Goal: Find specific page/section: Find specific page/section

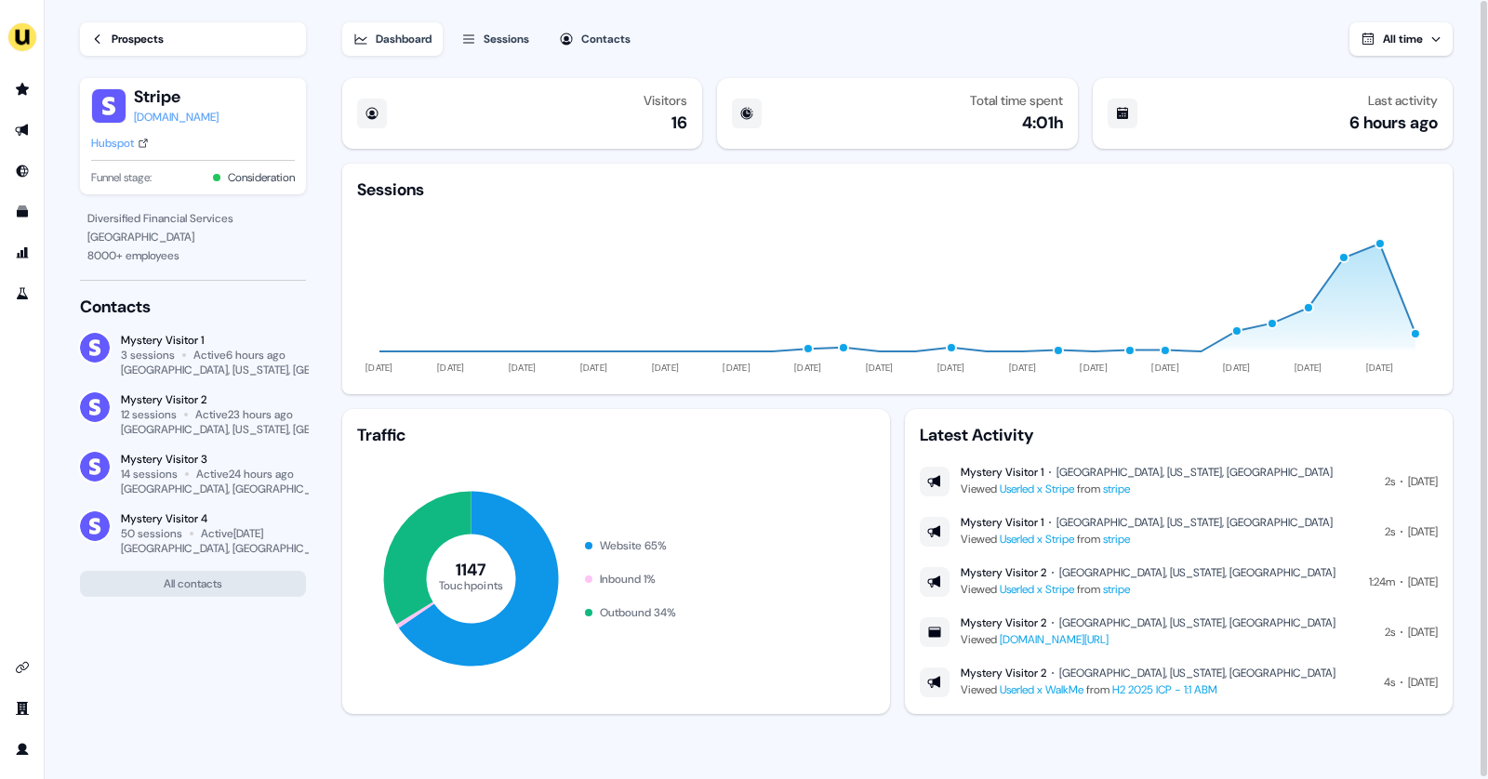
click at [106, 42] on link "Prospects" at bounding box center [193, 38] width 226 height 33
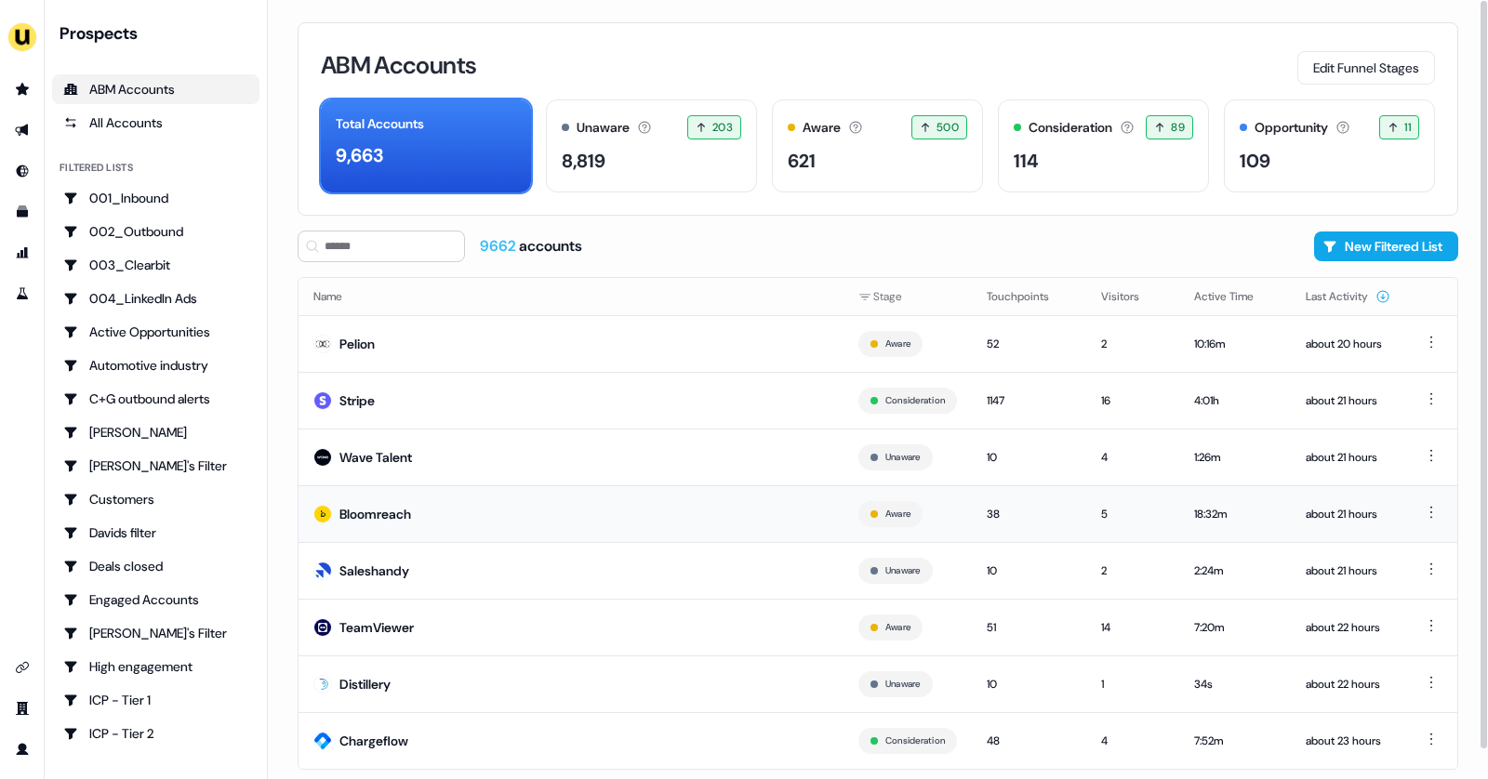
scroll to position [31, 0]
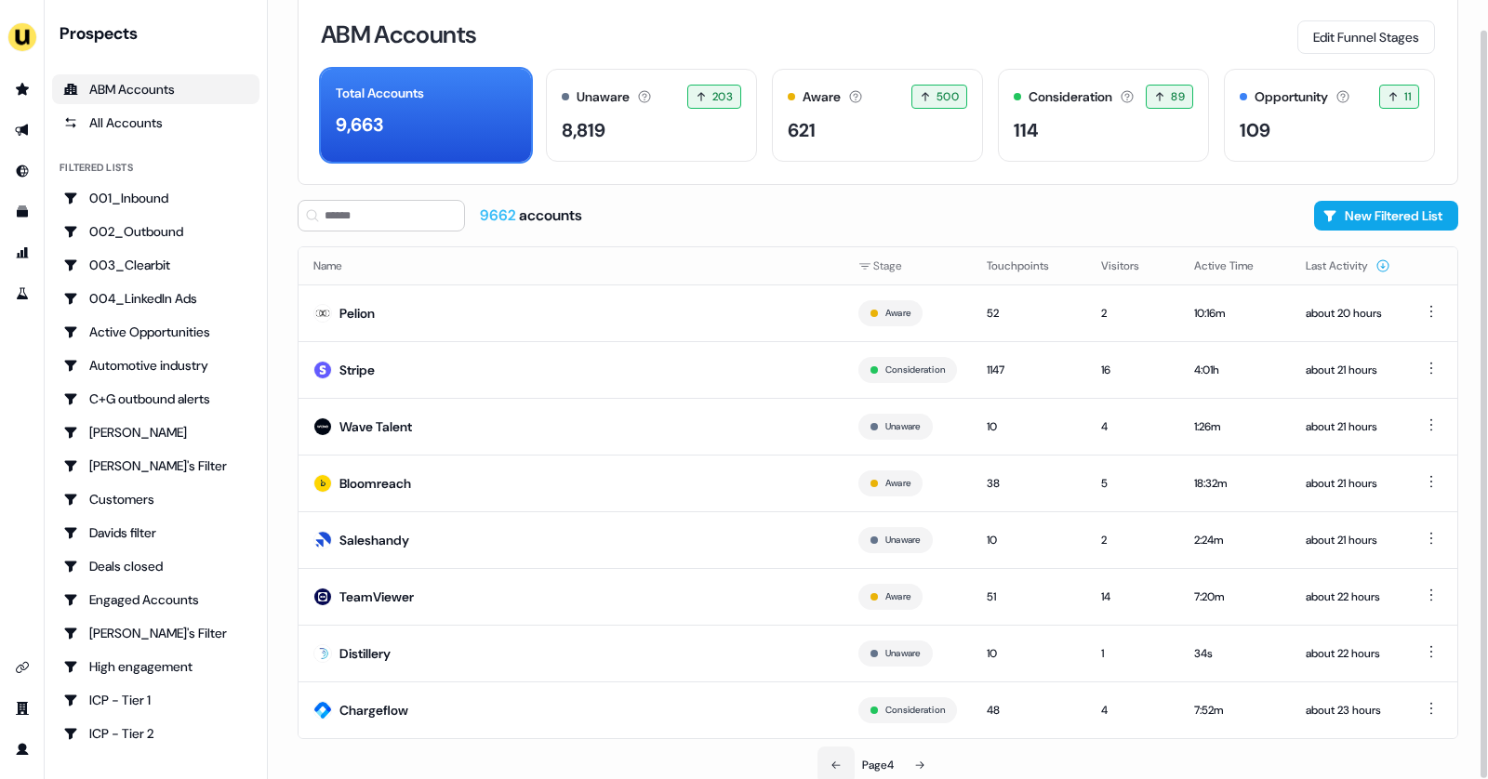
click at [842, 756] on button at bounding box center [835, 765] width 37 height 37
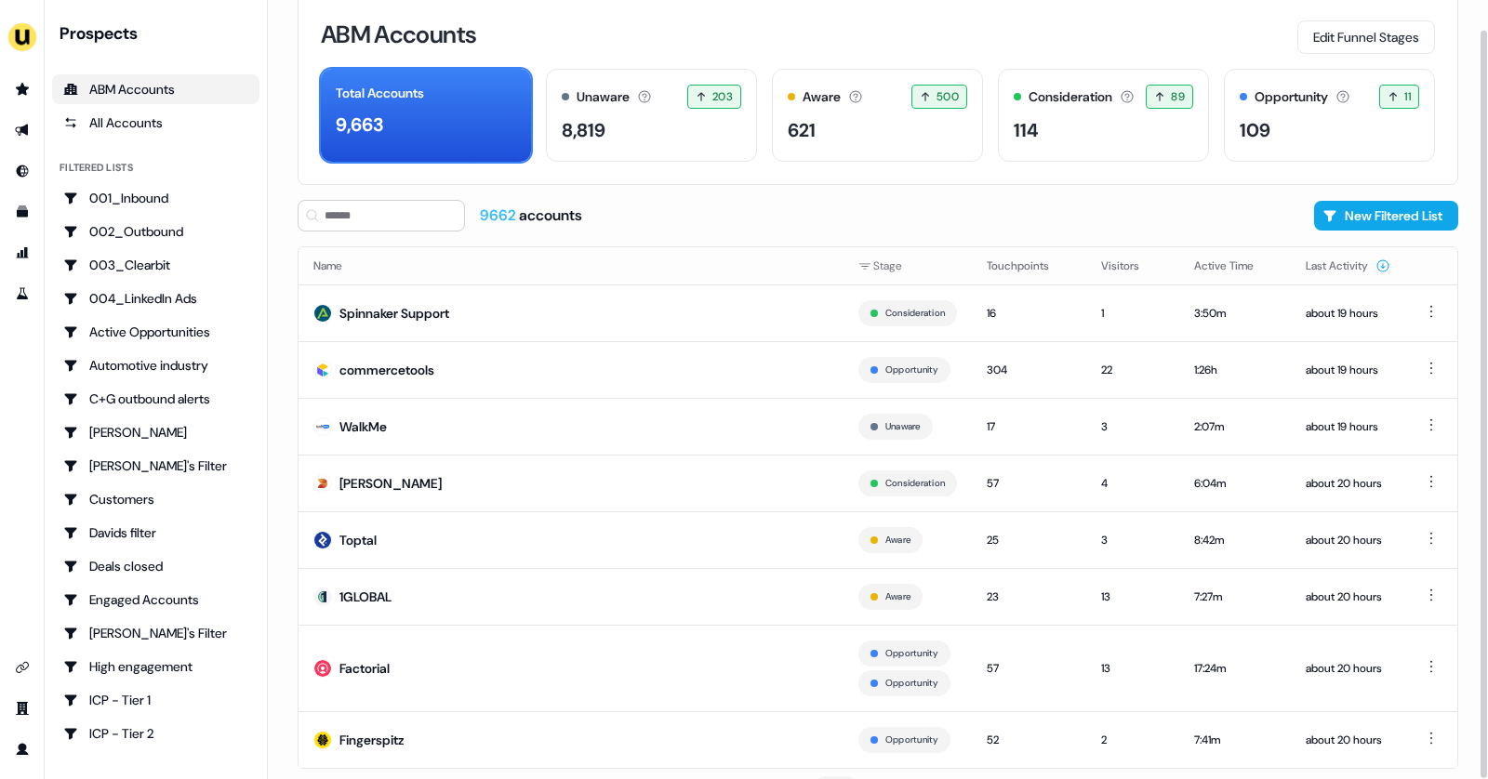
click at [843, 756] on td "Opportunity" at bounding box center [907, 739] width 128 height 57
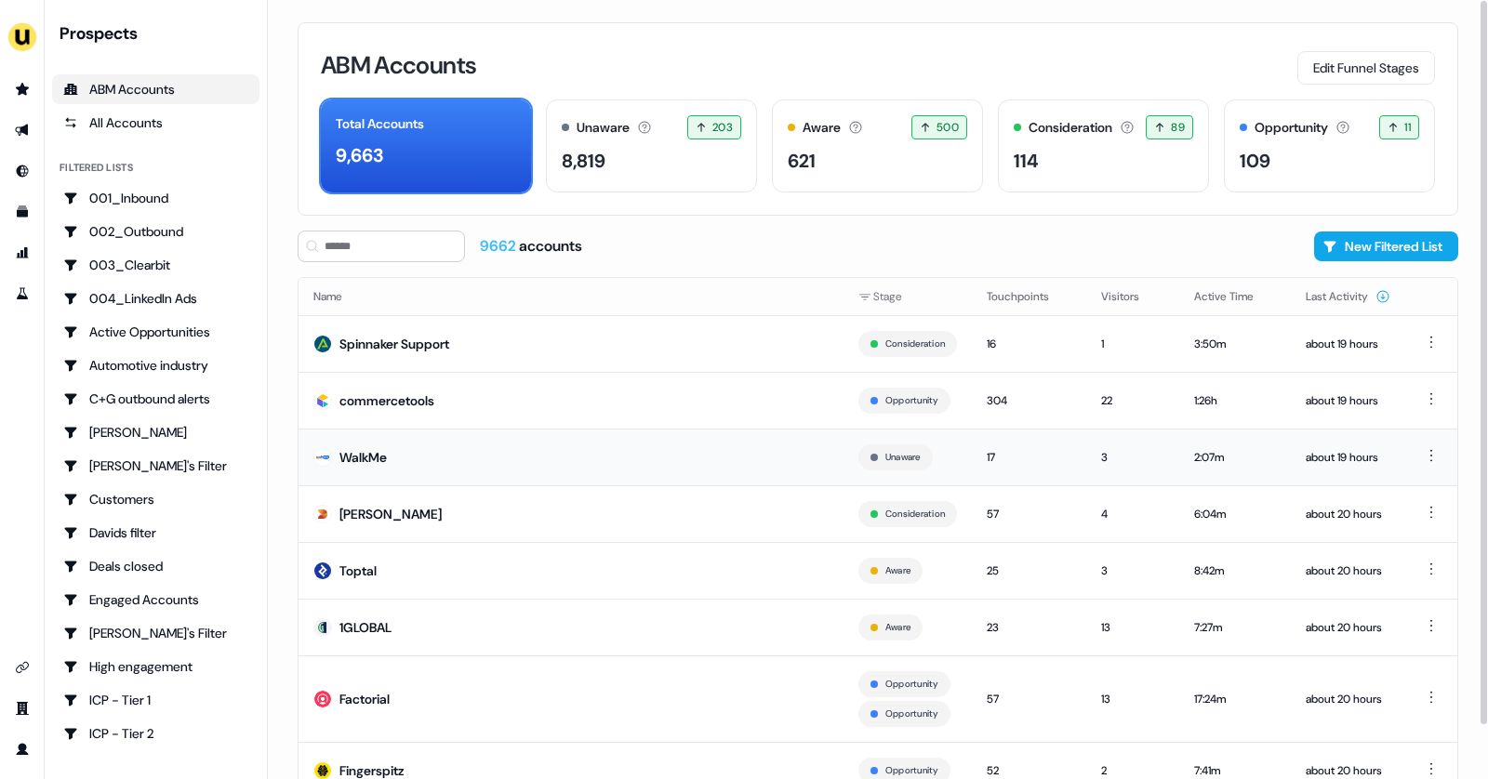
scroll to position [59, 0]
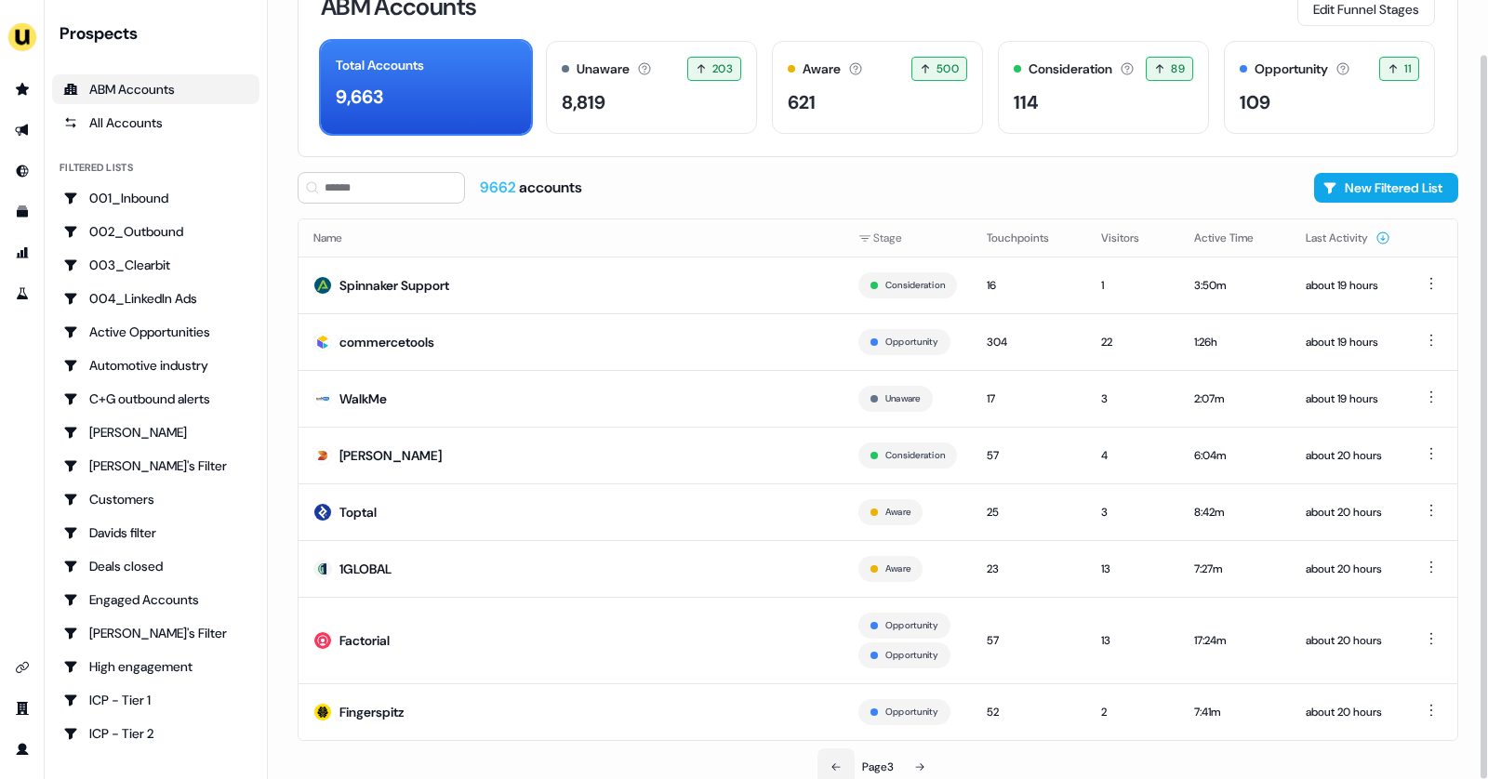
click at [834, 750] on button at bounding box center [835, 767] width 37 height 37
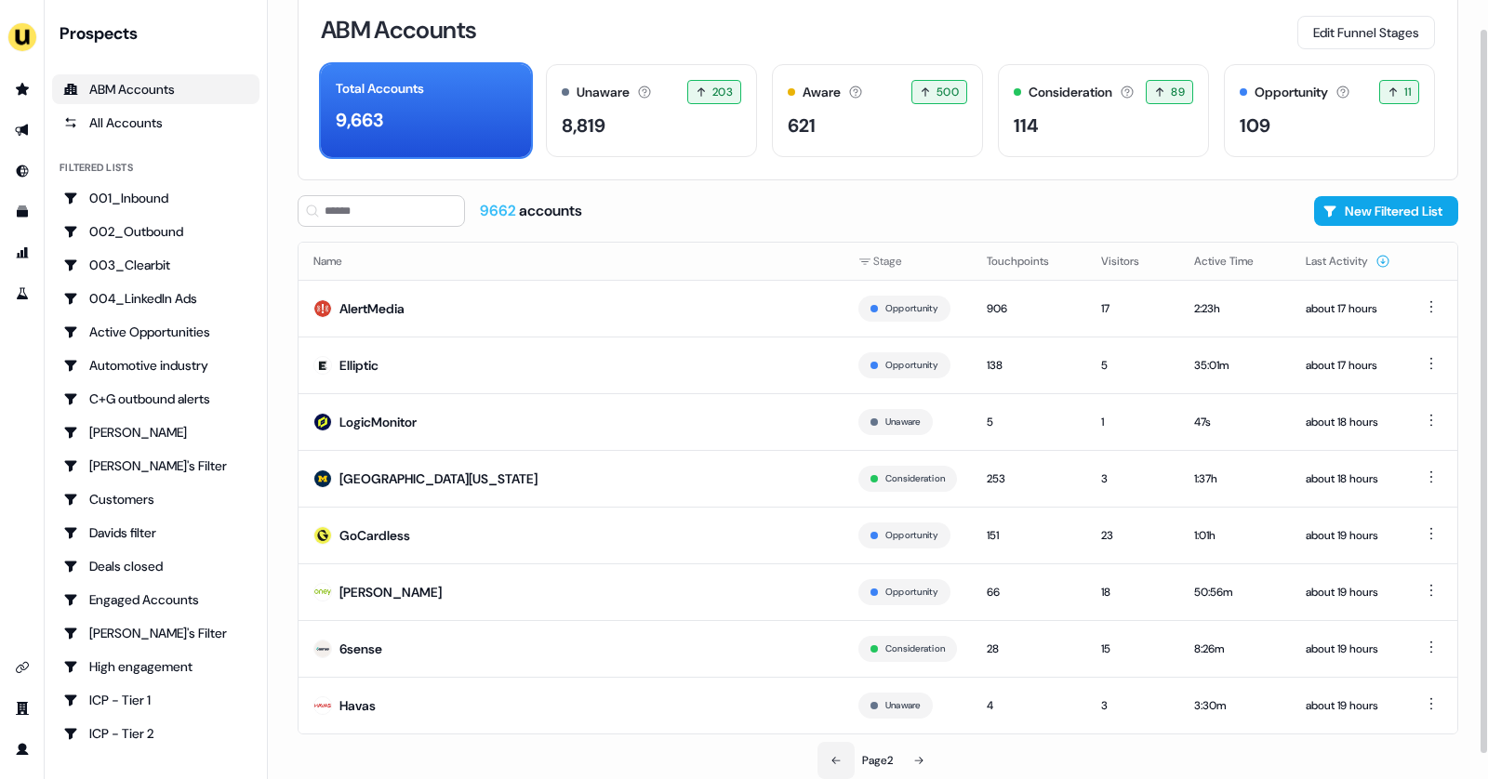
scroll to position [31, 0]
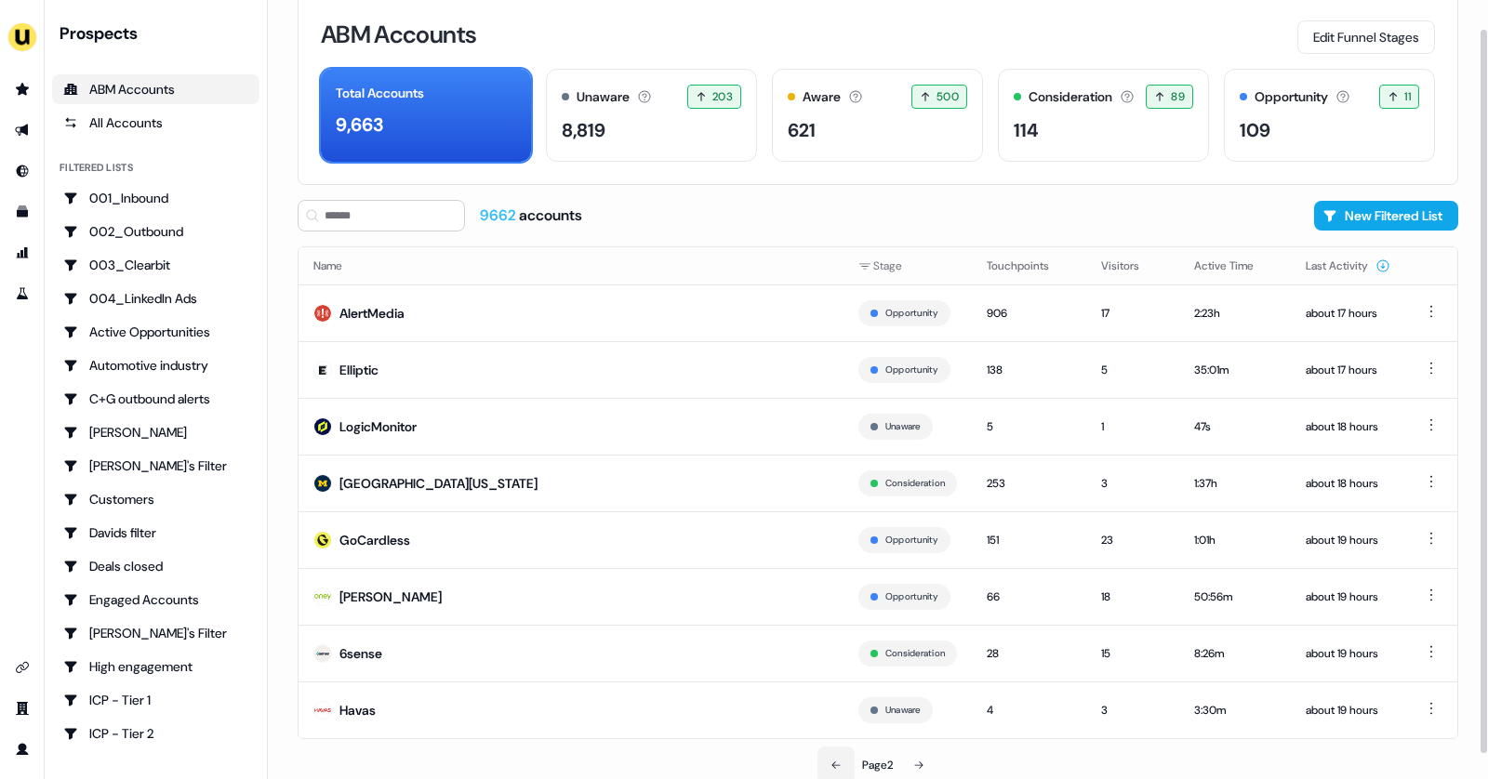
click at [834, 750] on button at bounding box center [835, 765] width 37 height 37
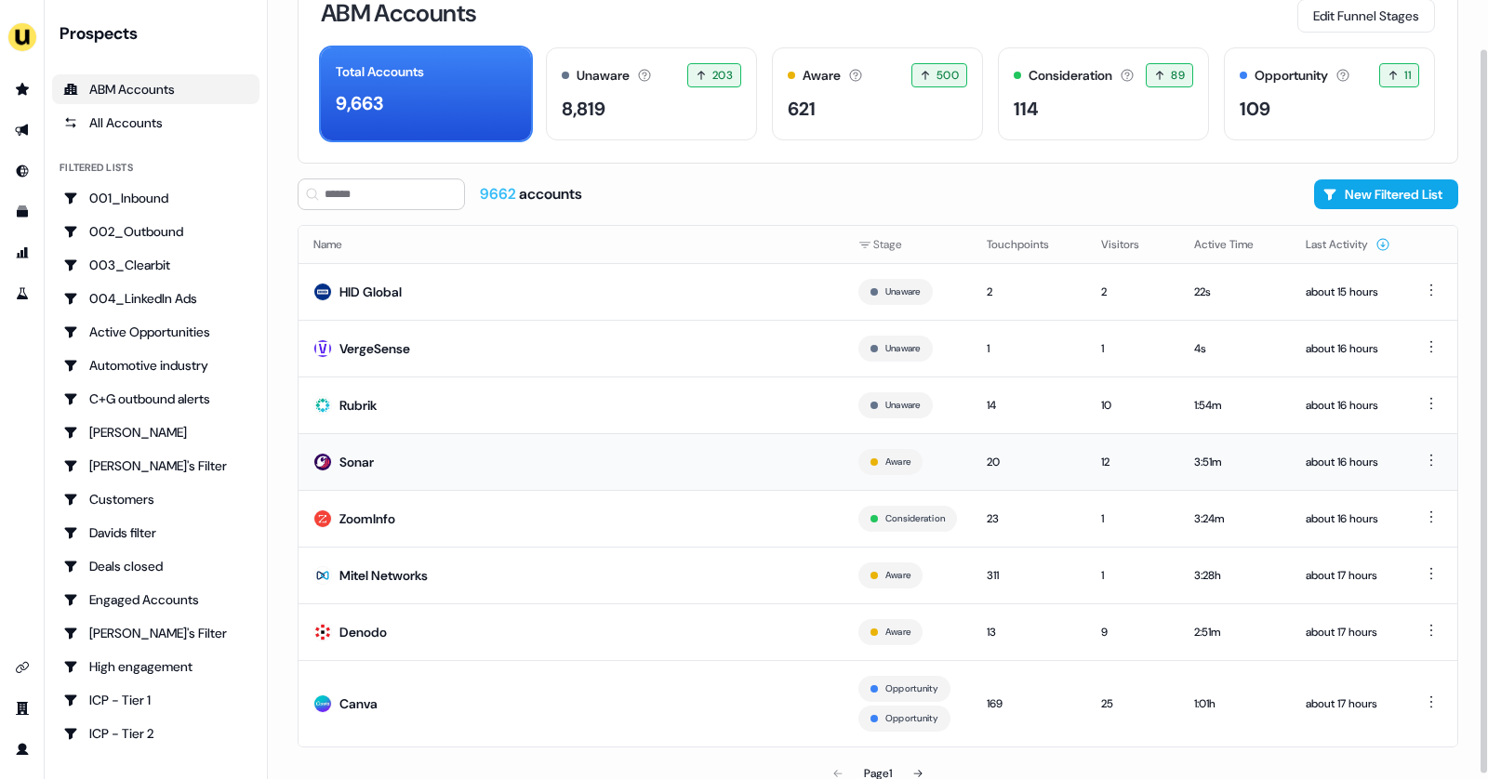
scroll to position [59, 0]
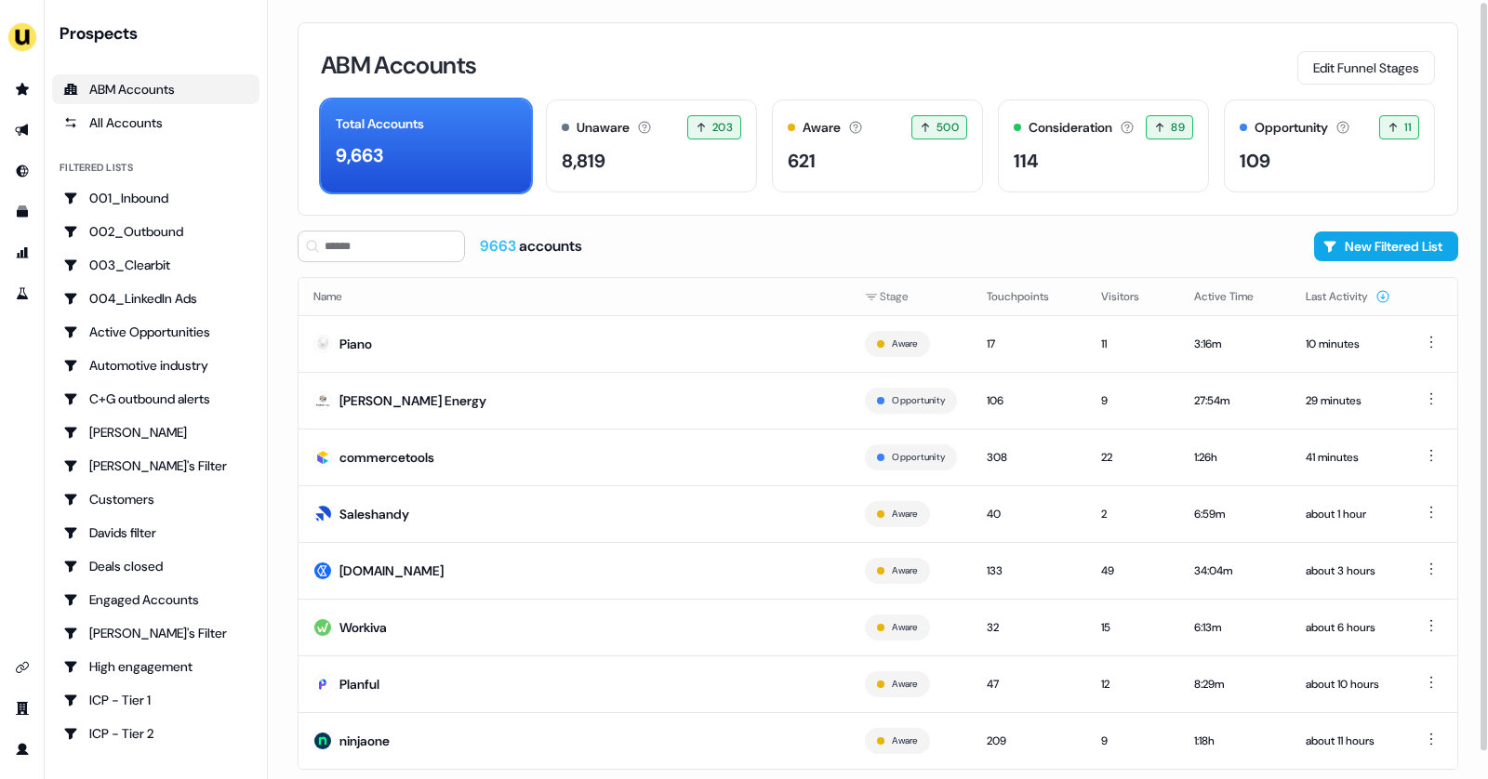
scroll to position [31, 0]
